Goal: Information Seeking & Learning: Learn about a topic

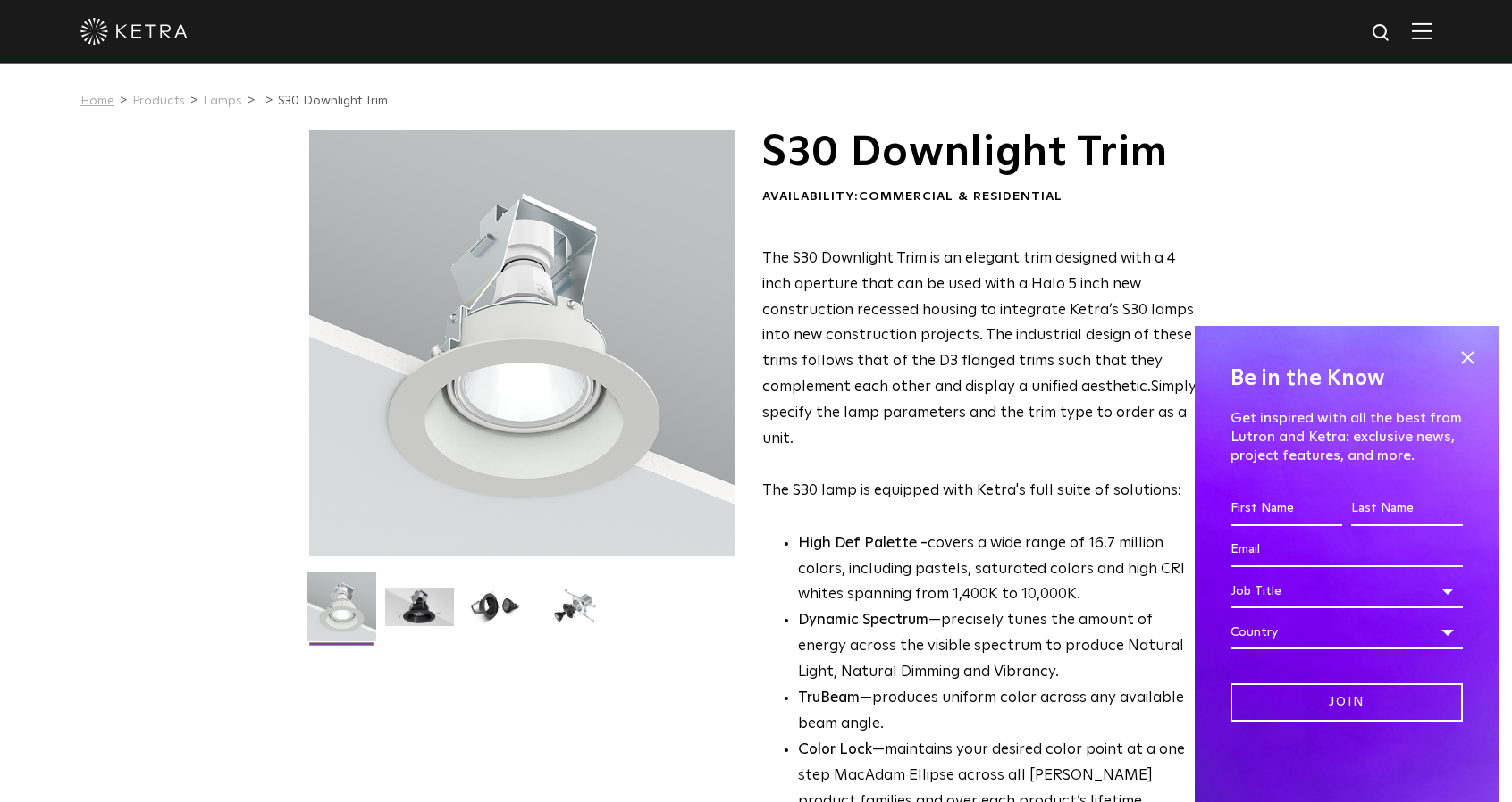
click at [104, 96] on link "Home" at bounding box center [97, 101] width 34 height 13
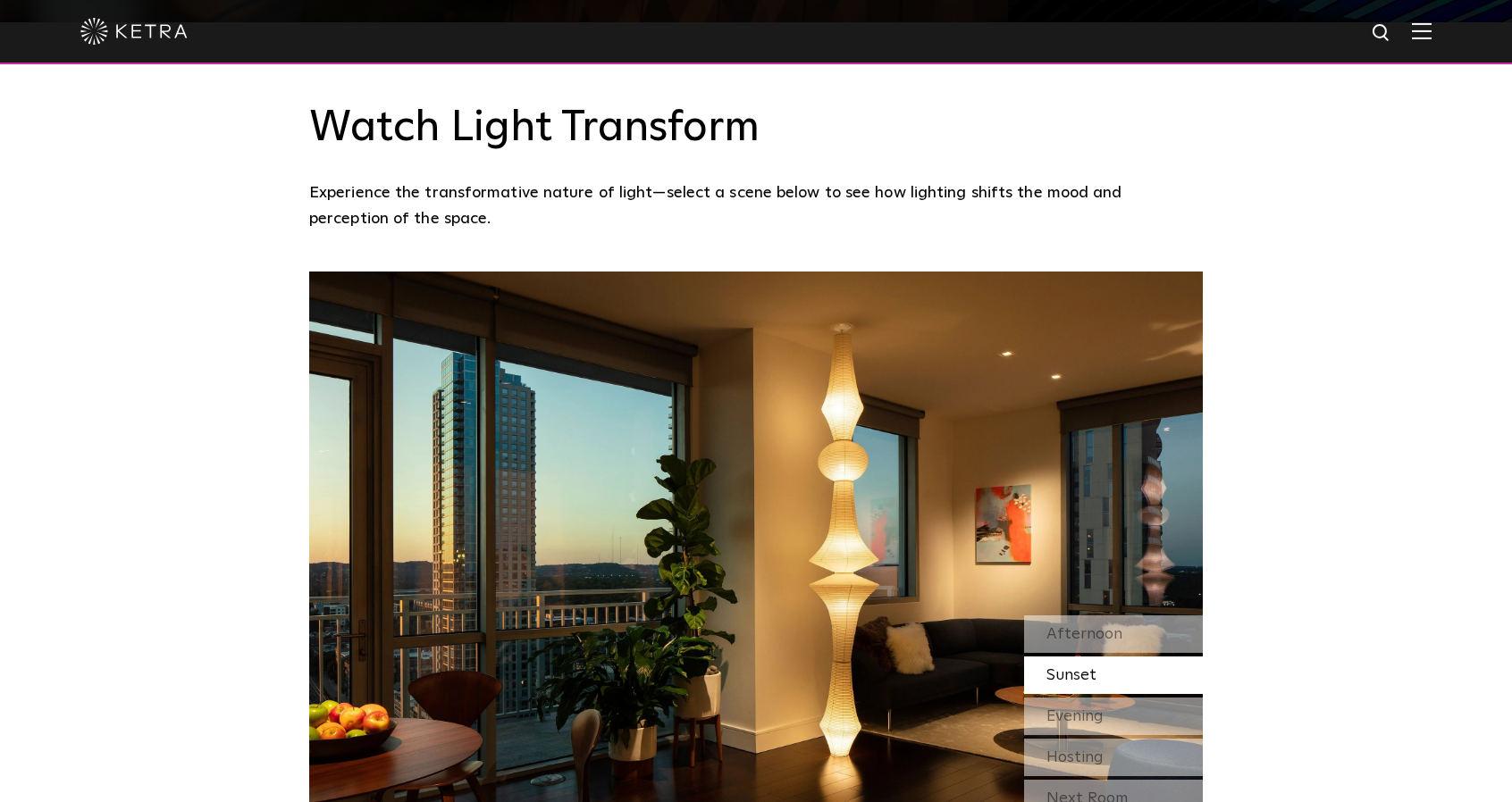
scroll to position [1519, 0]
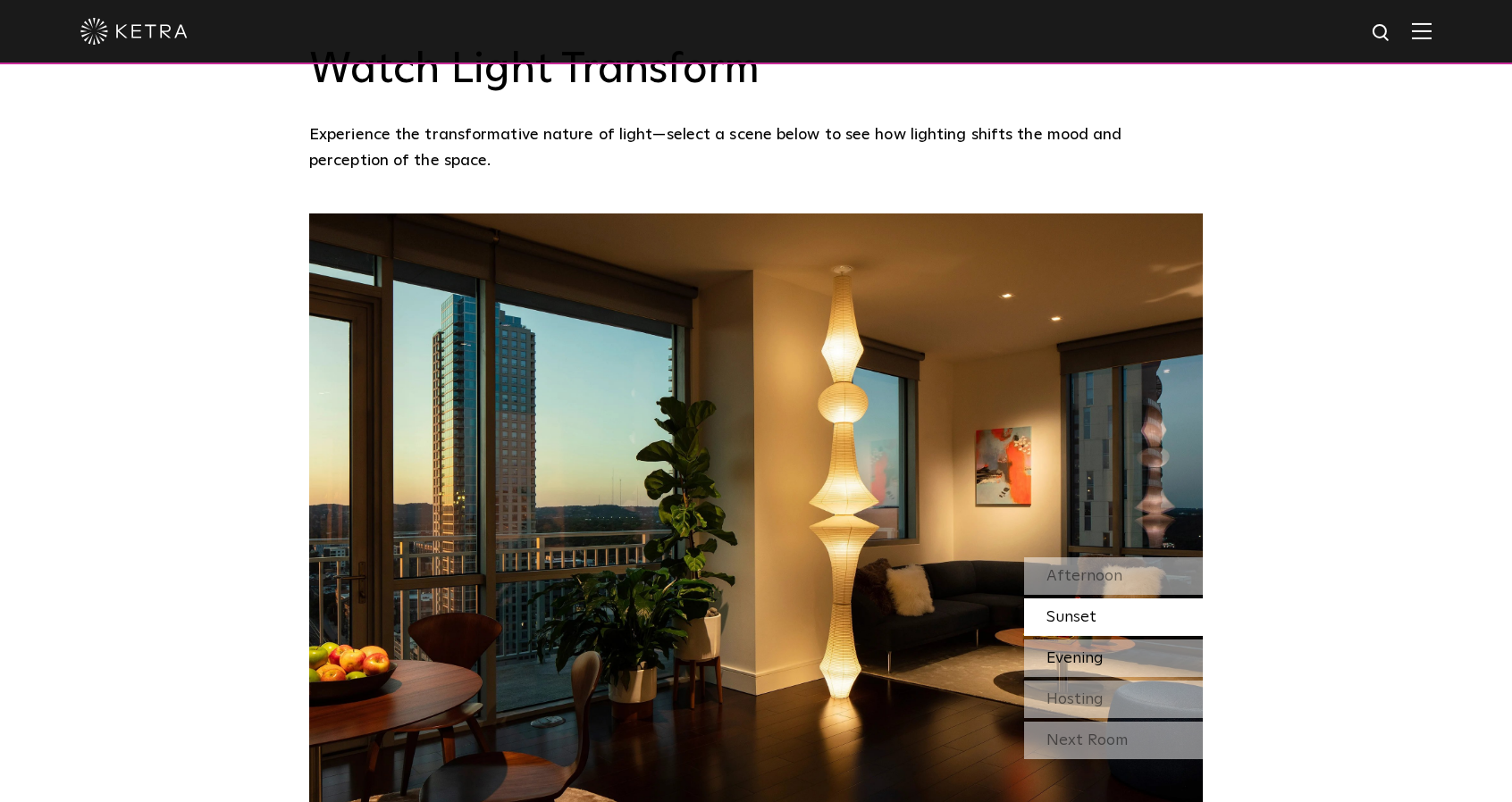
click at [1054, 650] on span "Evening" at bounding box center [1075, 658] width 57 height 16
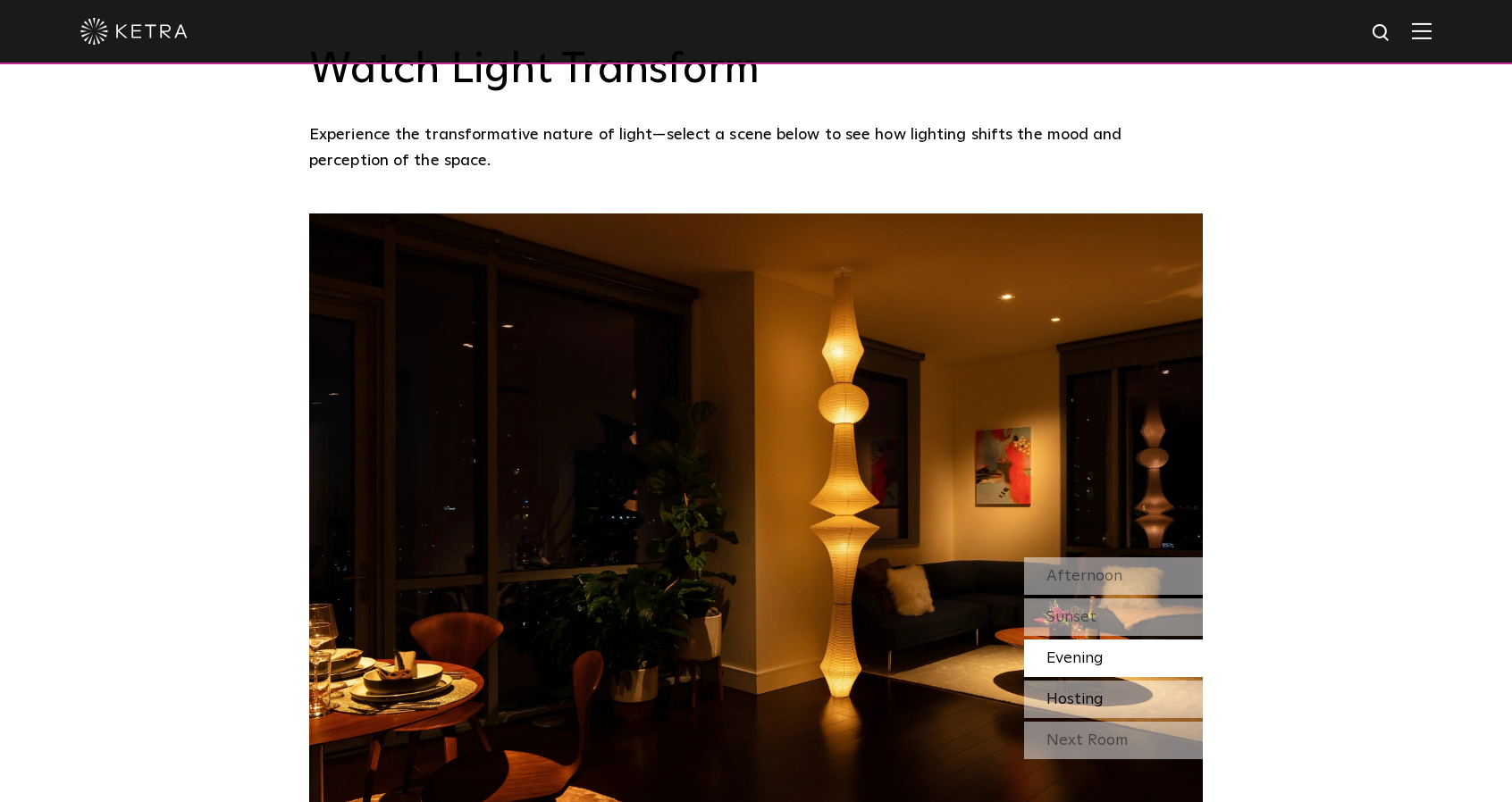
click at [1060, 681] on div "Hosting" at bounding box center [1113, 699] width 179 height 37
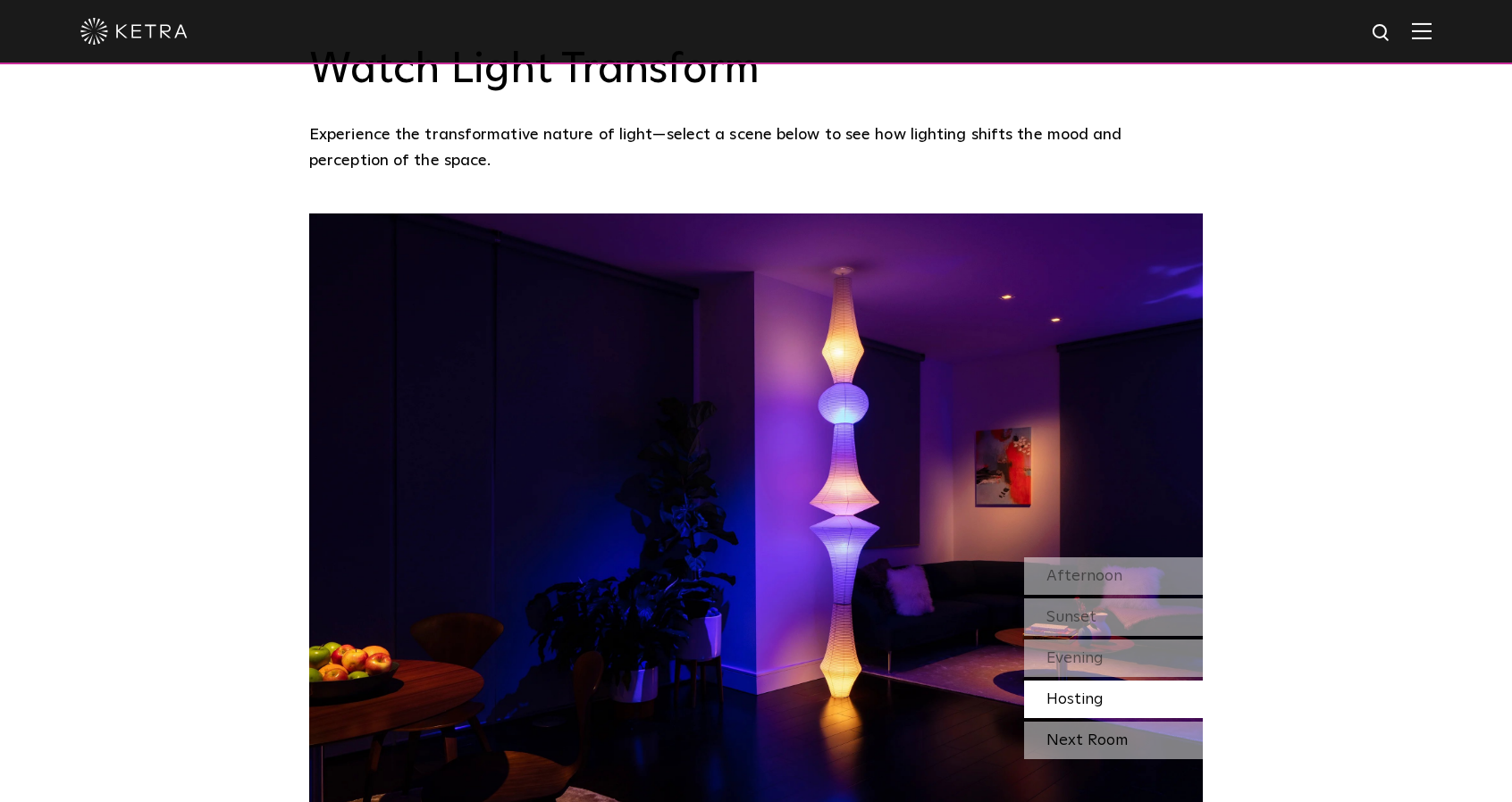
click at [1059, 722] on div "Next Room" at bounding box center [1113, 740] width 179 height 37
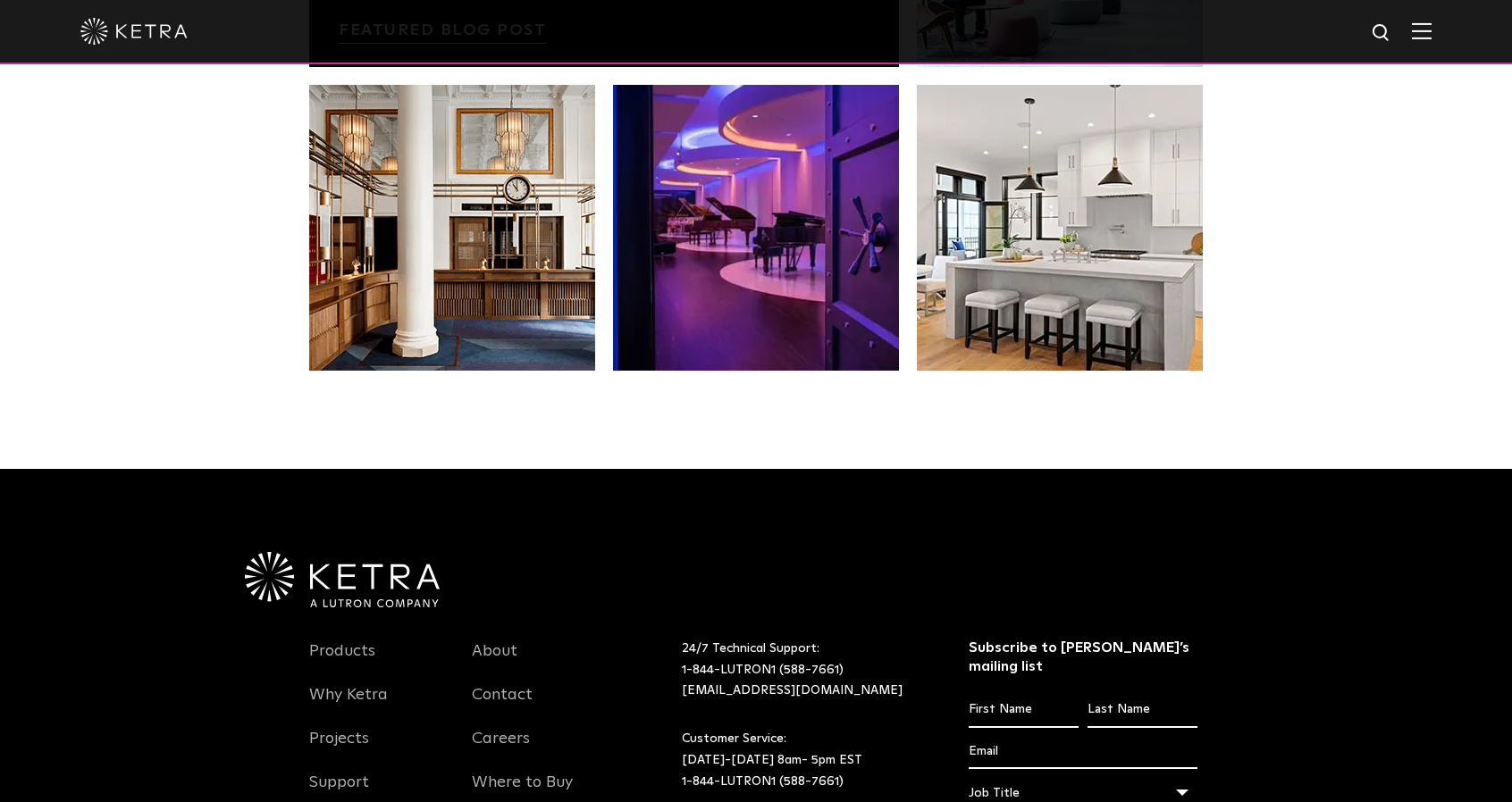
scroll to position [3574, 0]
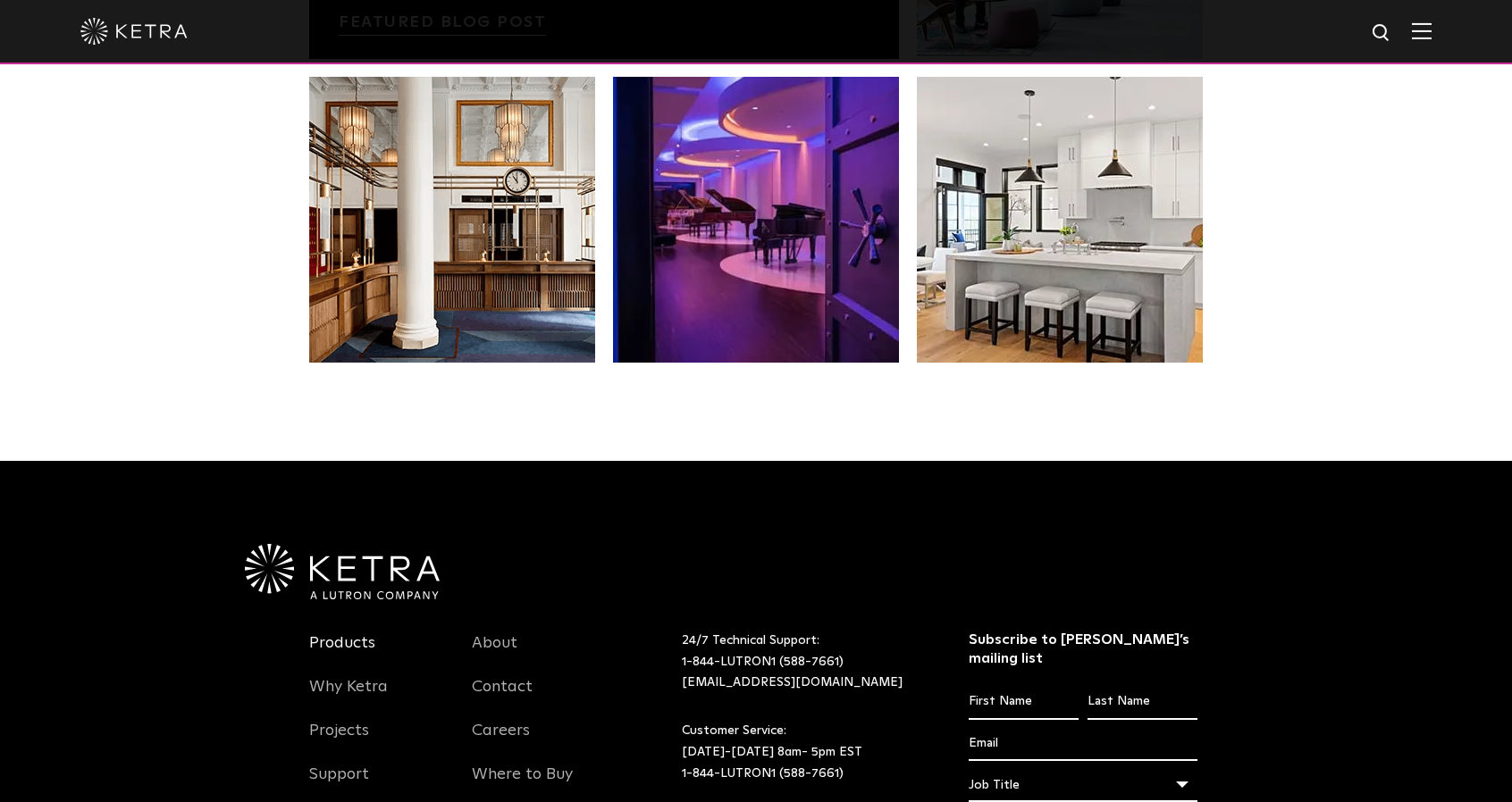
click at [354, 634] on link "Products" at bounding box center [342, 654] width 67 height 41
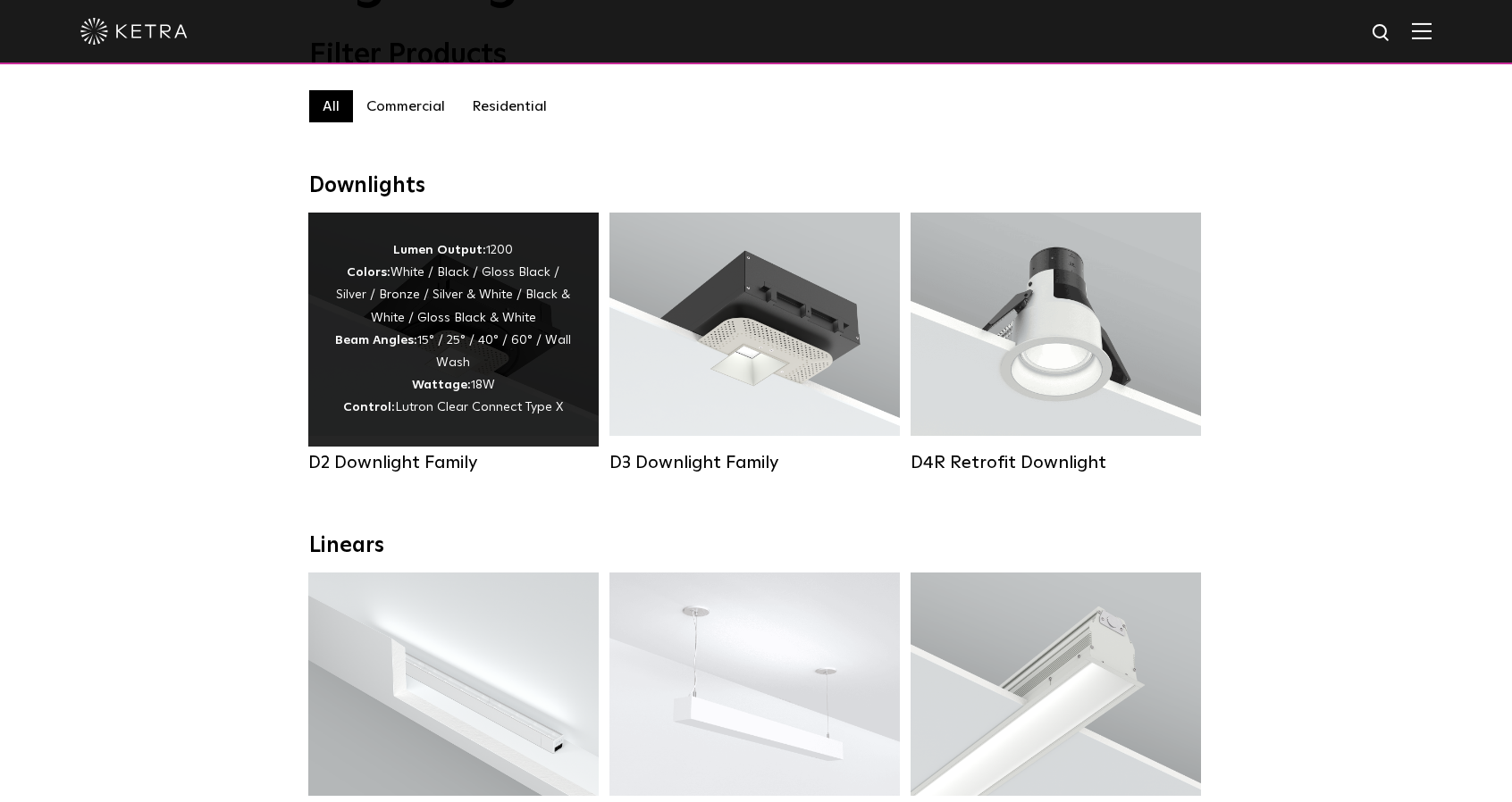
scroll to position [179, 0]
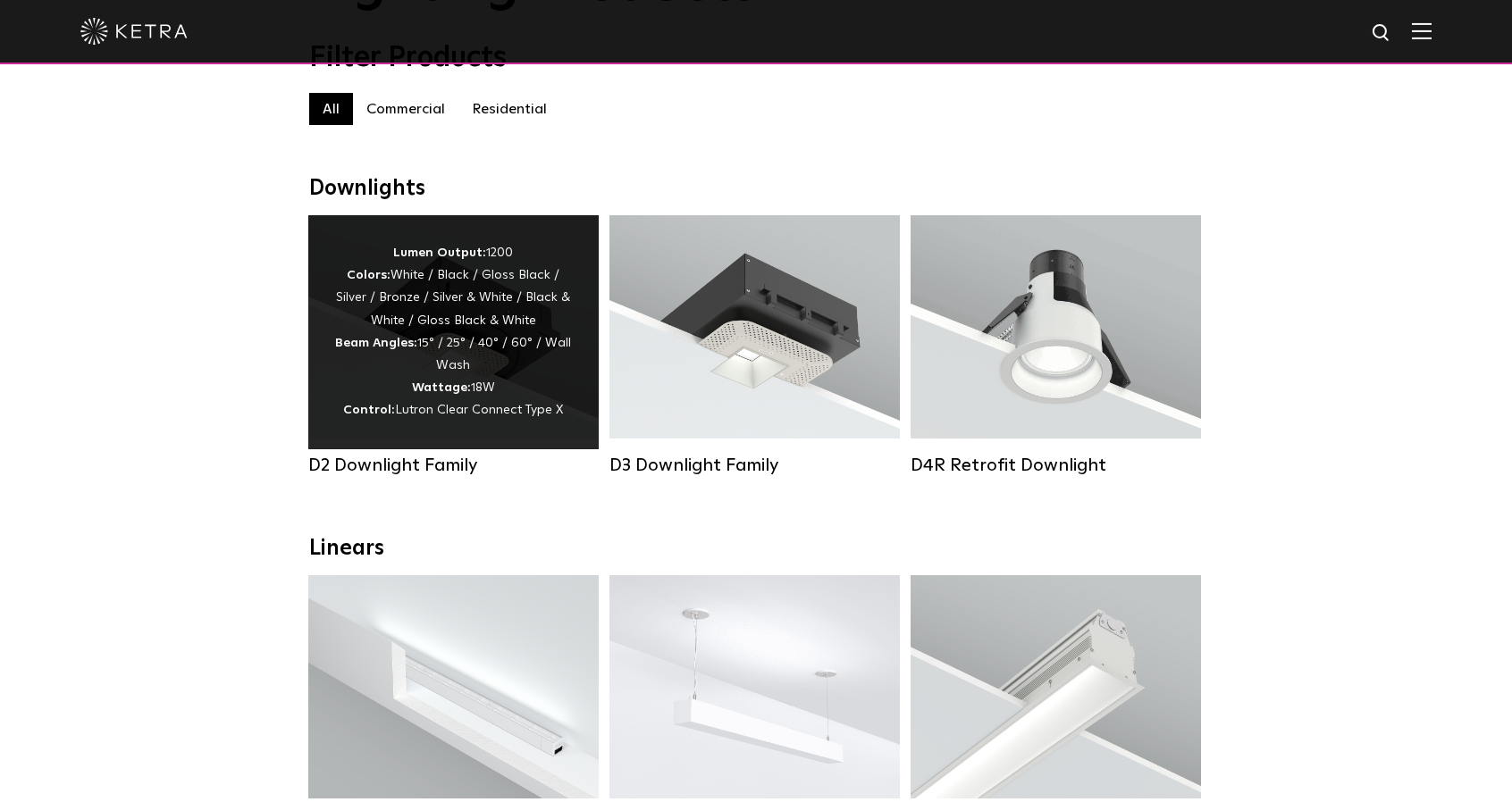
click at [527, 322] on div "Lumen Output: 1200 Colors: White / Black / Gloss Black / Silver / Bronze / Silv…" at bounding box center [454, 333] width 237 height 181
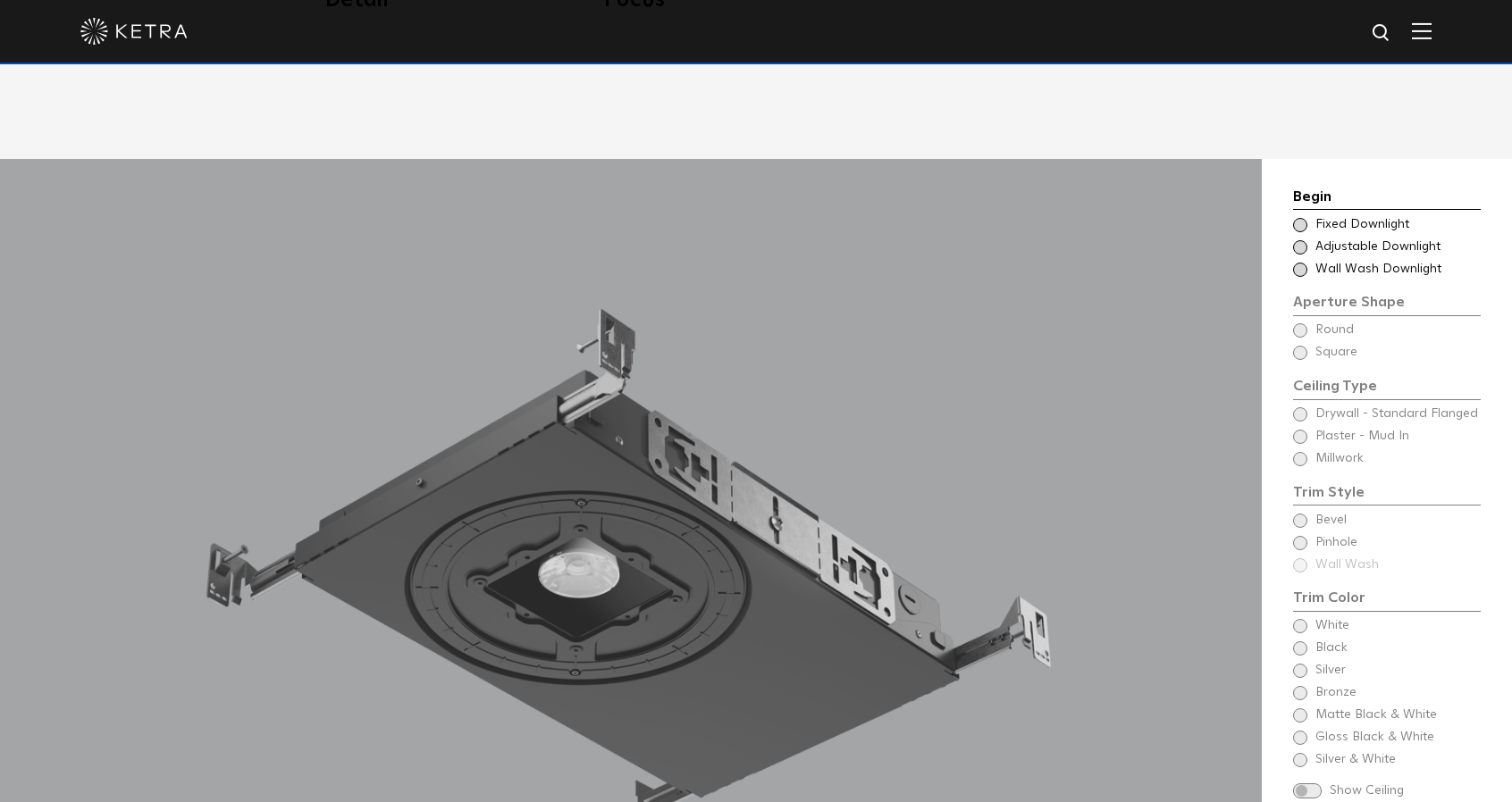
scroll to position [1519, 0]
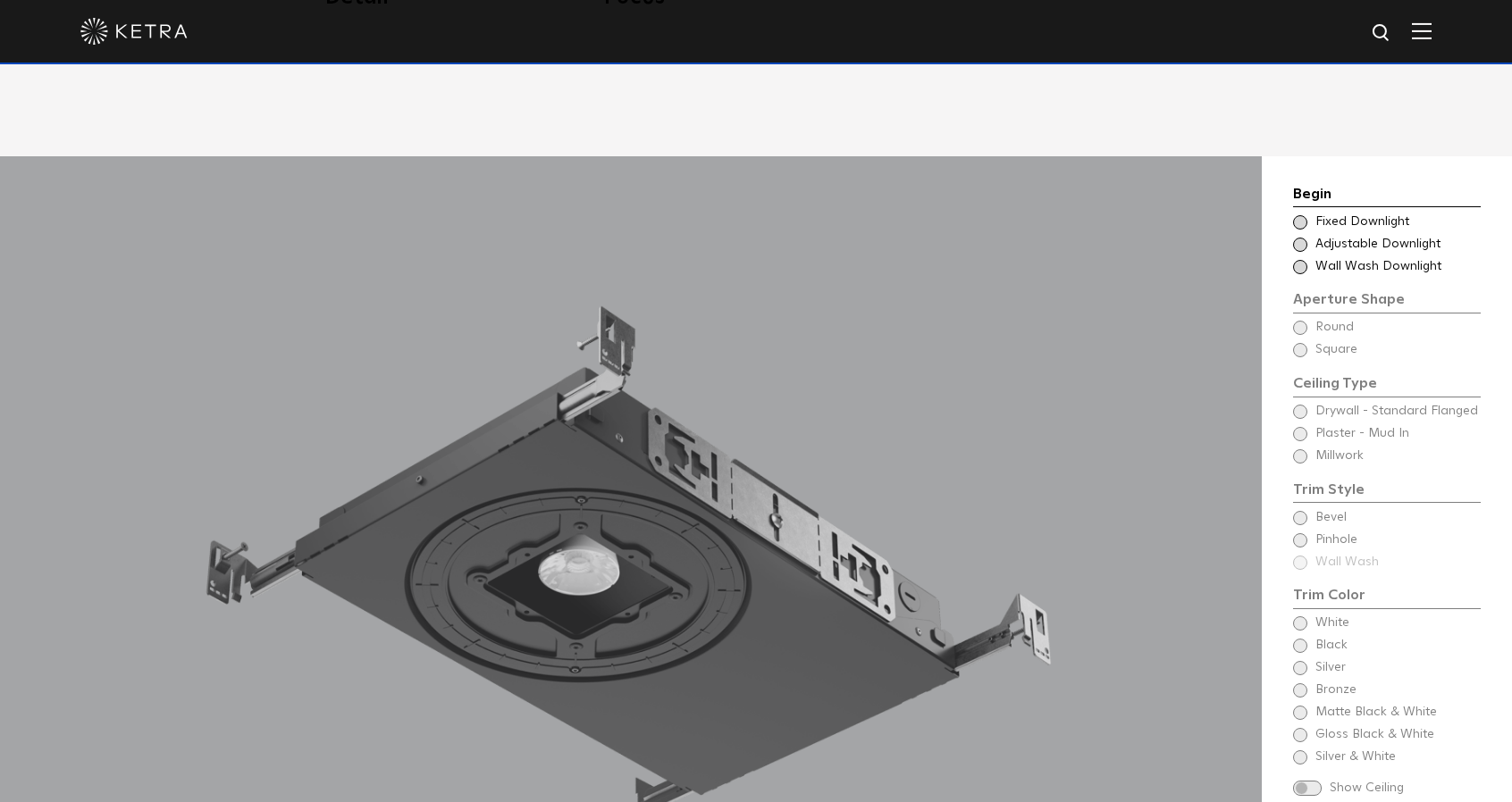
click at [1300, 215] on span at bounding box center [1300, 222] width 15 height 15
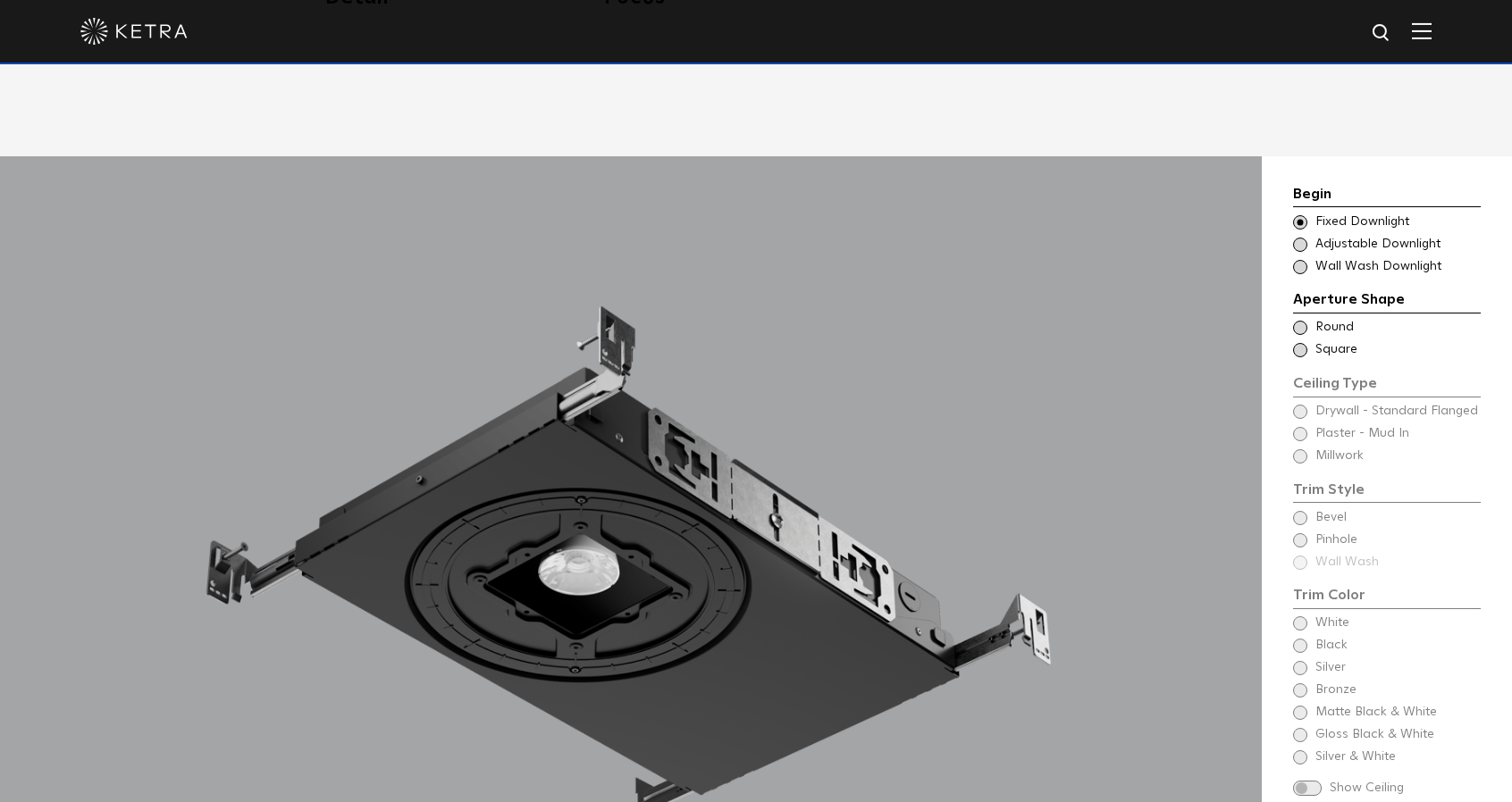
click at [1296, 341] on div "Ceiling Type Square Drywall - Standard Flanged - Square Square" at bounding box center [1387, 350] width 188 height 18
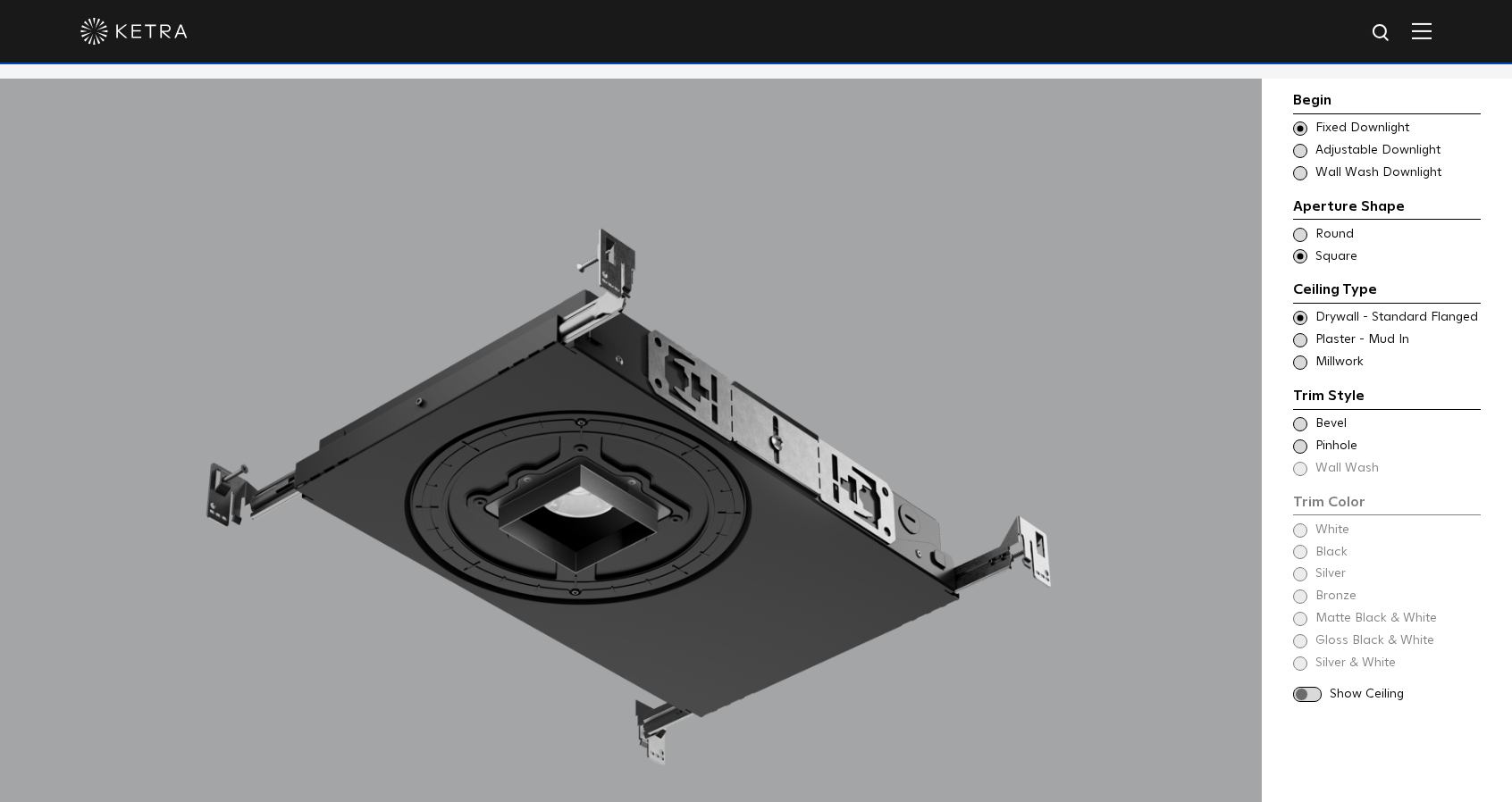
scroll to position [1608, 0]
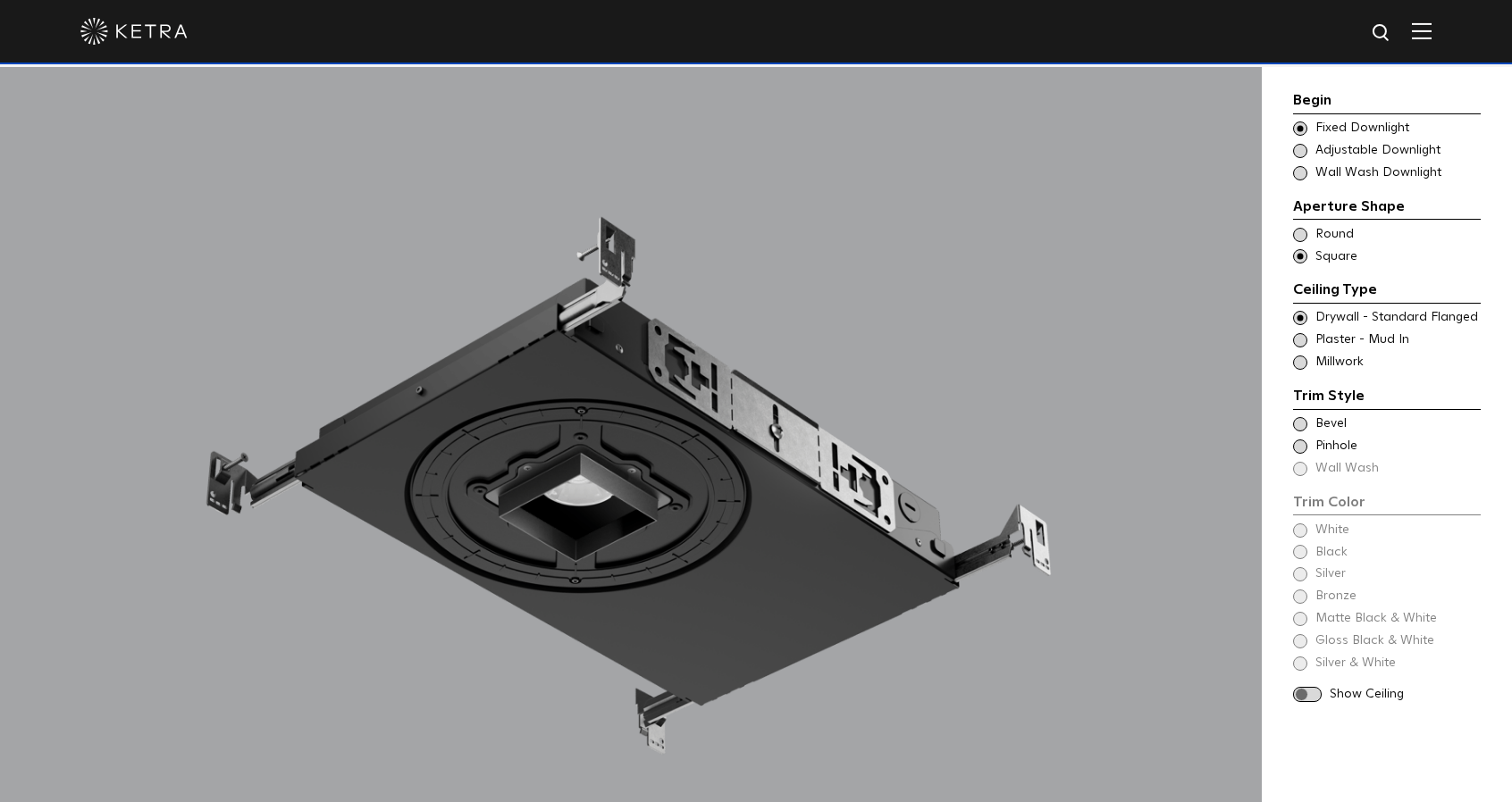
click at [1296, 441] on span at bounding box center [1300, 446] width 15 height 15
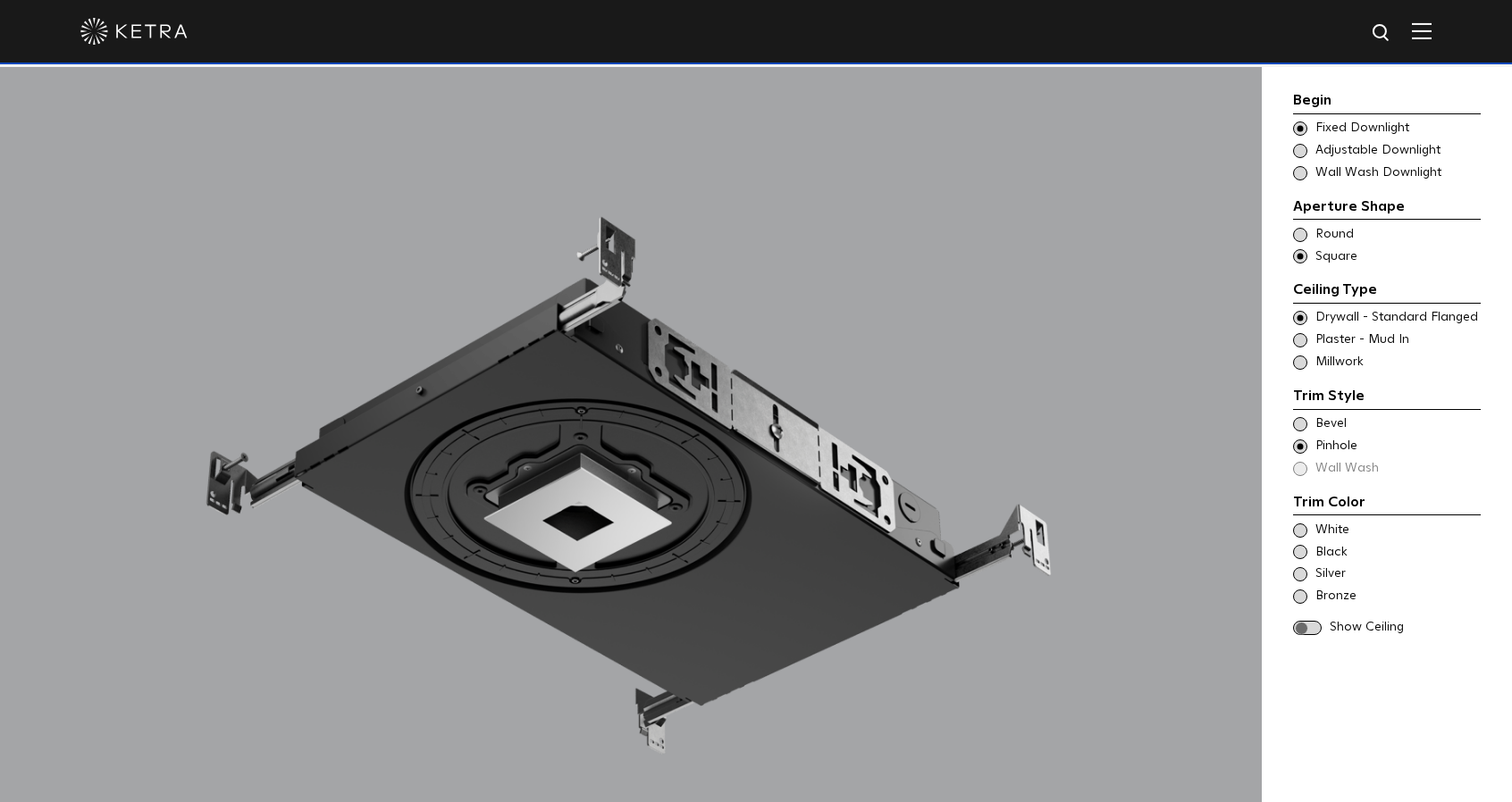
click at [1298, 424] on span at bounding box center [1300, 424] width 15 height 15
click at [1298, 442] on span at bounding box center [1300, 446] width 15 height 15
click at [1298, 523] on span at bounding box center [1300, 530] width 15 height 15
click at [1312, 628] on span at bounding box center [1307, 629] width 28 height 16
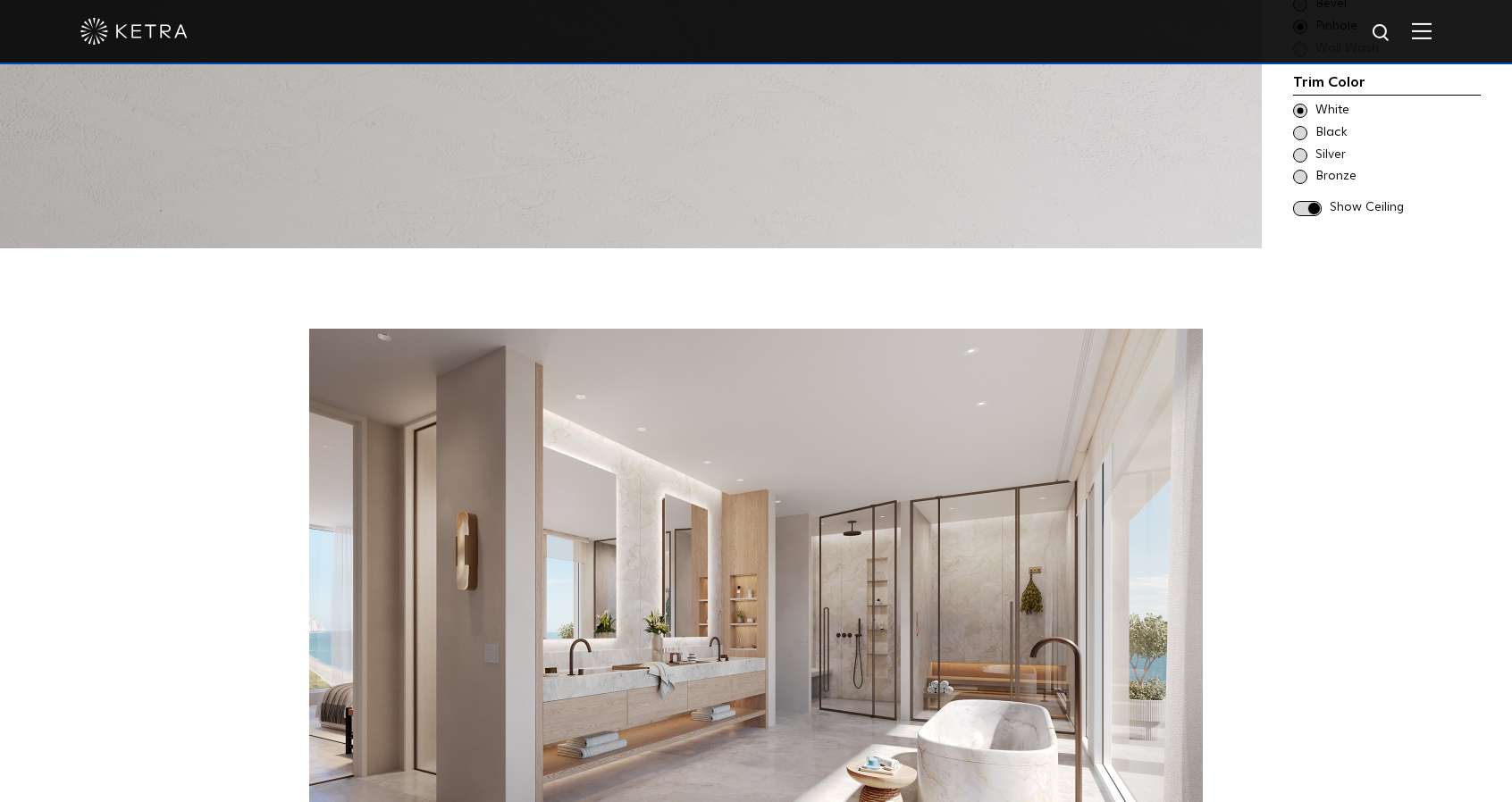
scroll to position [2323, 0]
